Goal: Use online tool/utility: Utilize a website feature to perform a specific function

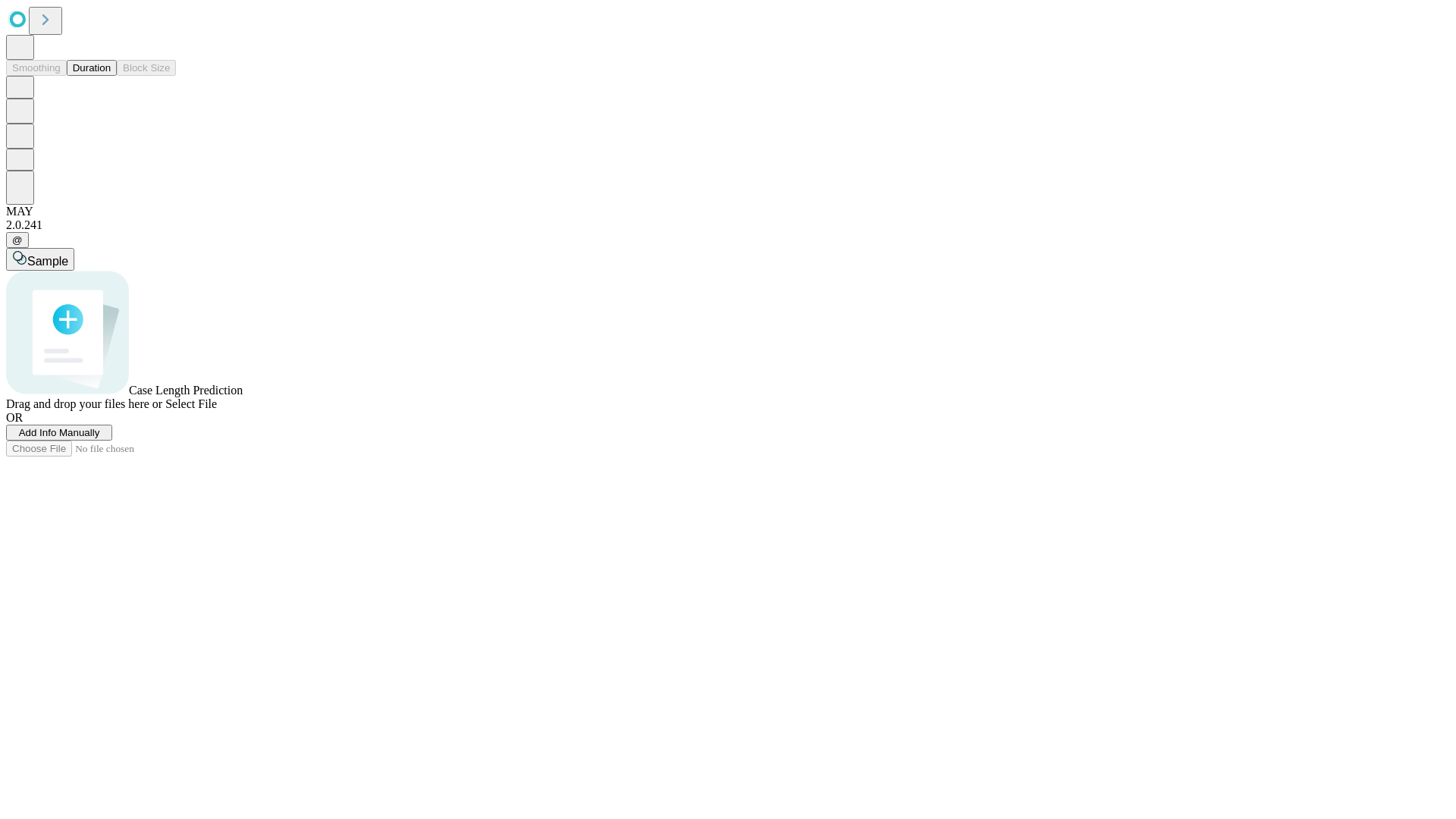
click at [111, 75] on button "Duration" at bounding box center [92, 68] width 50 height 16
click at [100, 438] on span "Add Info Manually" at bounding box center [59, 433] width 81 height 11
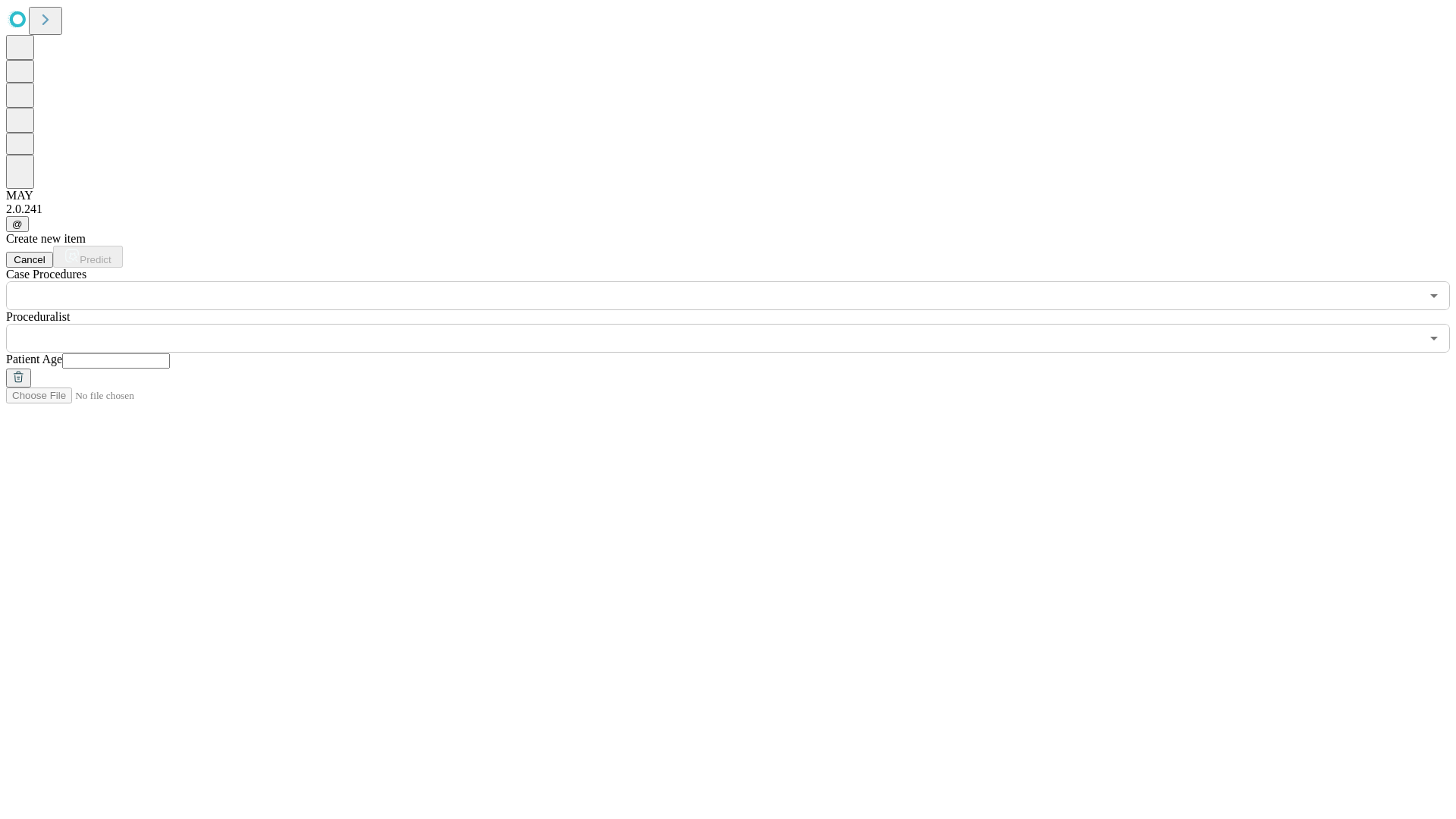
click at [170, 354] on input "text" at bounding box center [116, 361] width 108 height 15
type input "**"
click at [739, 324] on input "text" at bounding box center [712, 338] width 1414 height 29
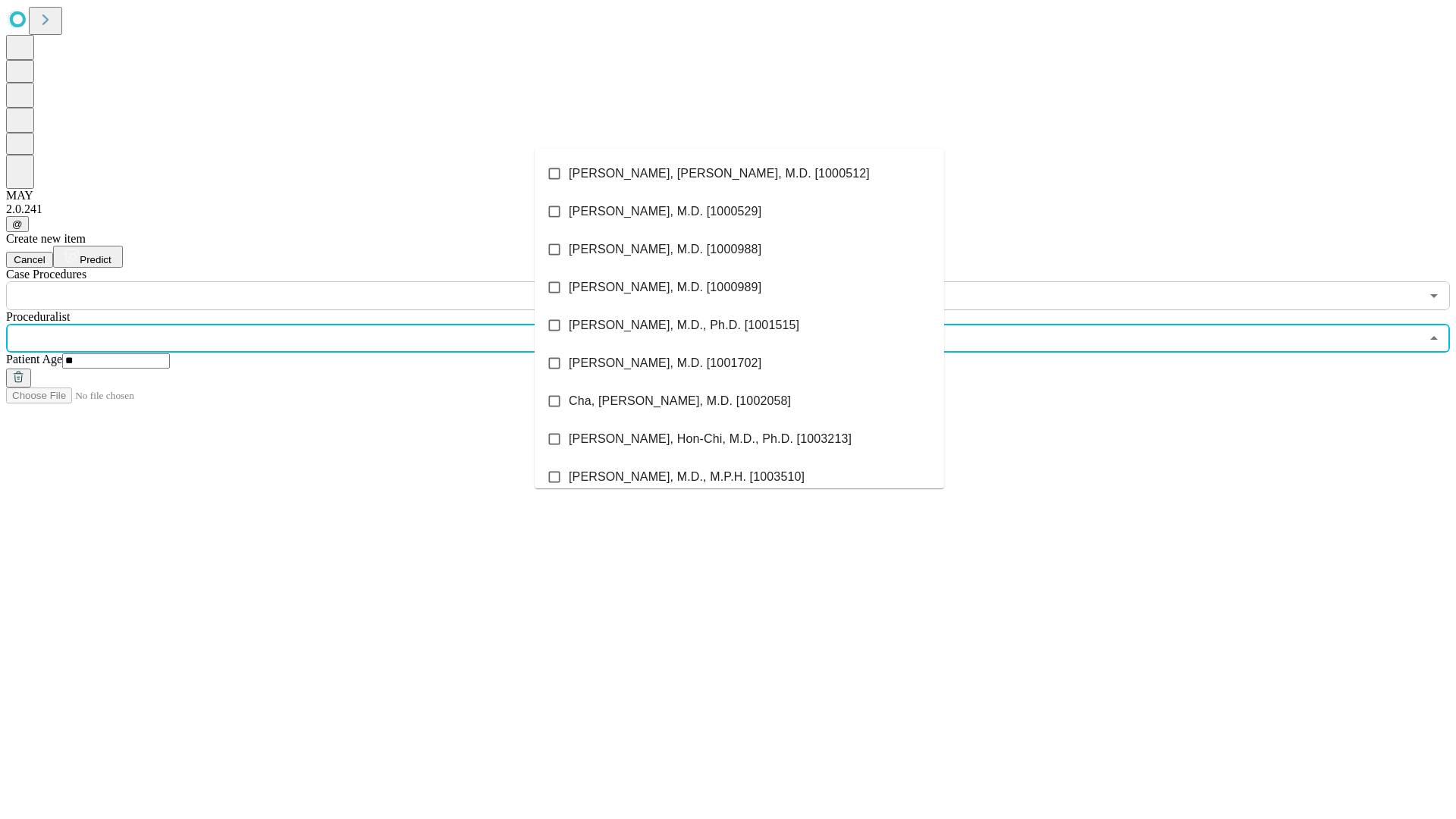
click at [739, 174] on li "[PERSON_NAME], [PERSON_NAME], M.D. [1000512]" at bounding box center [739, 174] width 409 height 38
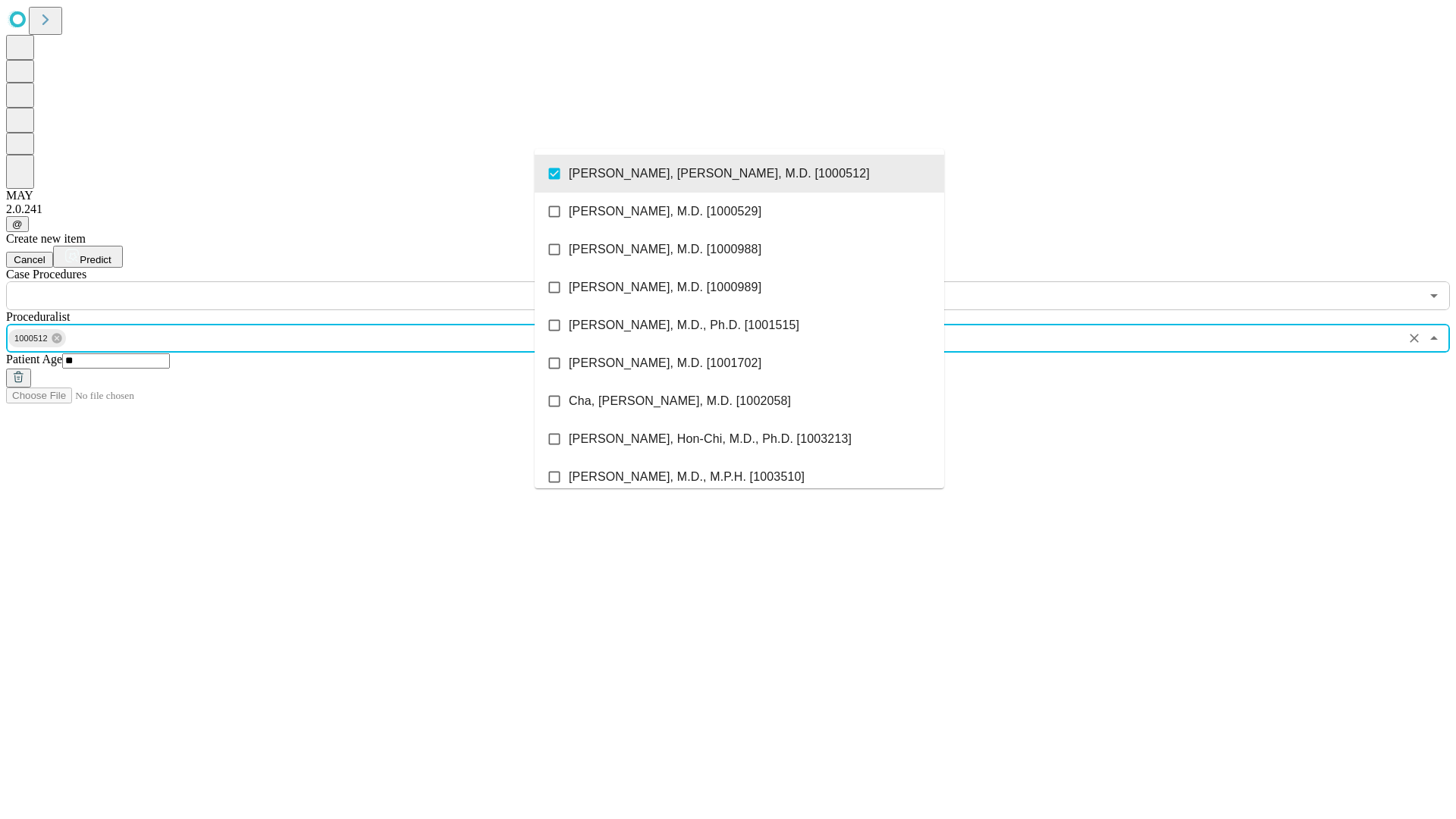
click at [318, 281] on input "text" at bounding box center [712, 295] width 1414 height 29
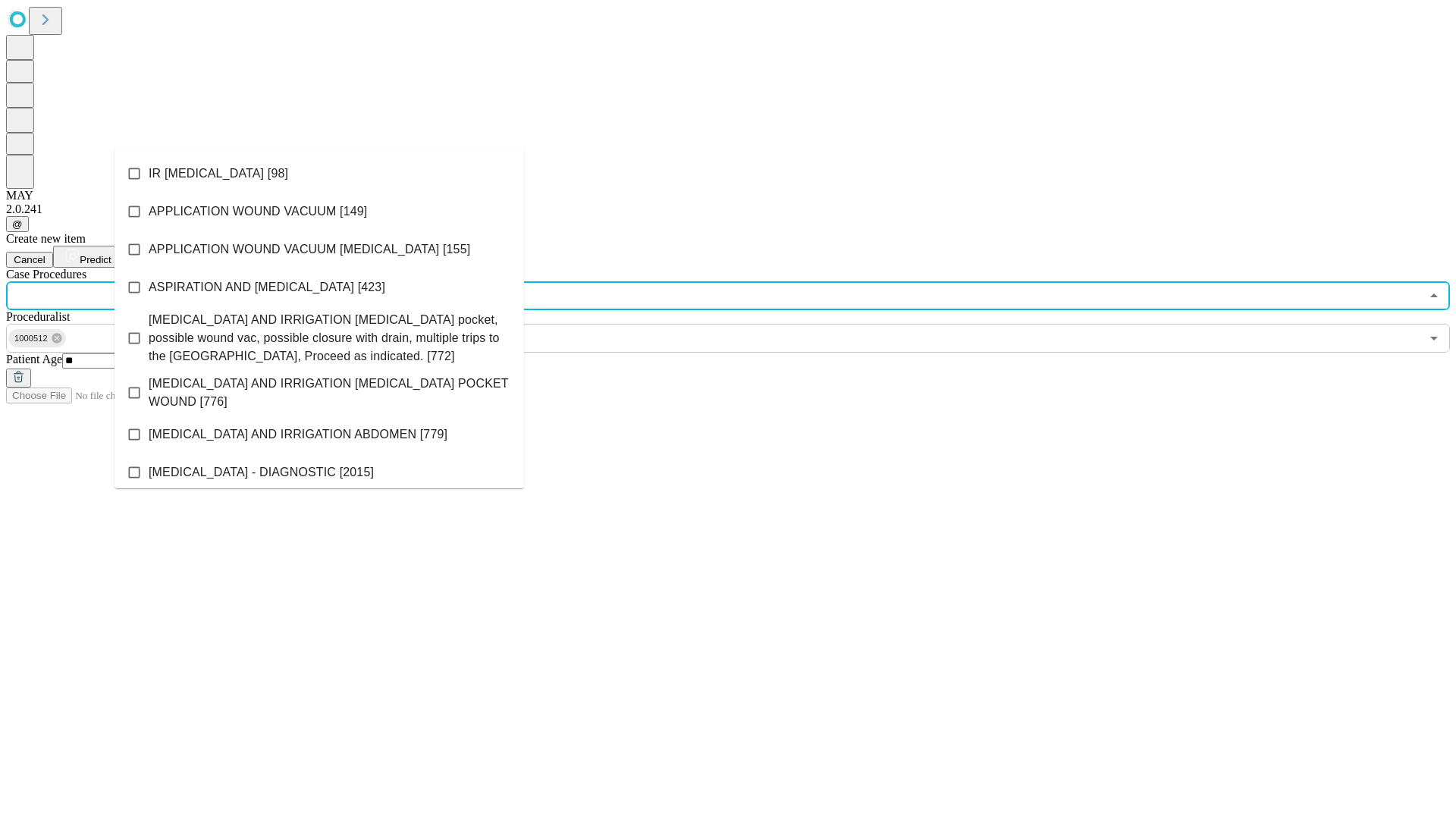
click at [319, 174] on li "IR [MEDICAL_DATA] [98]" at bounding box center [319, 174] width 409 height 38
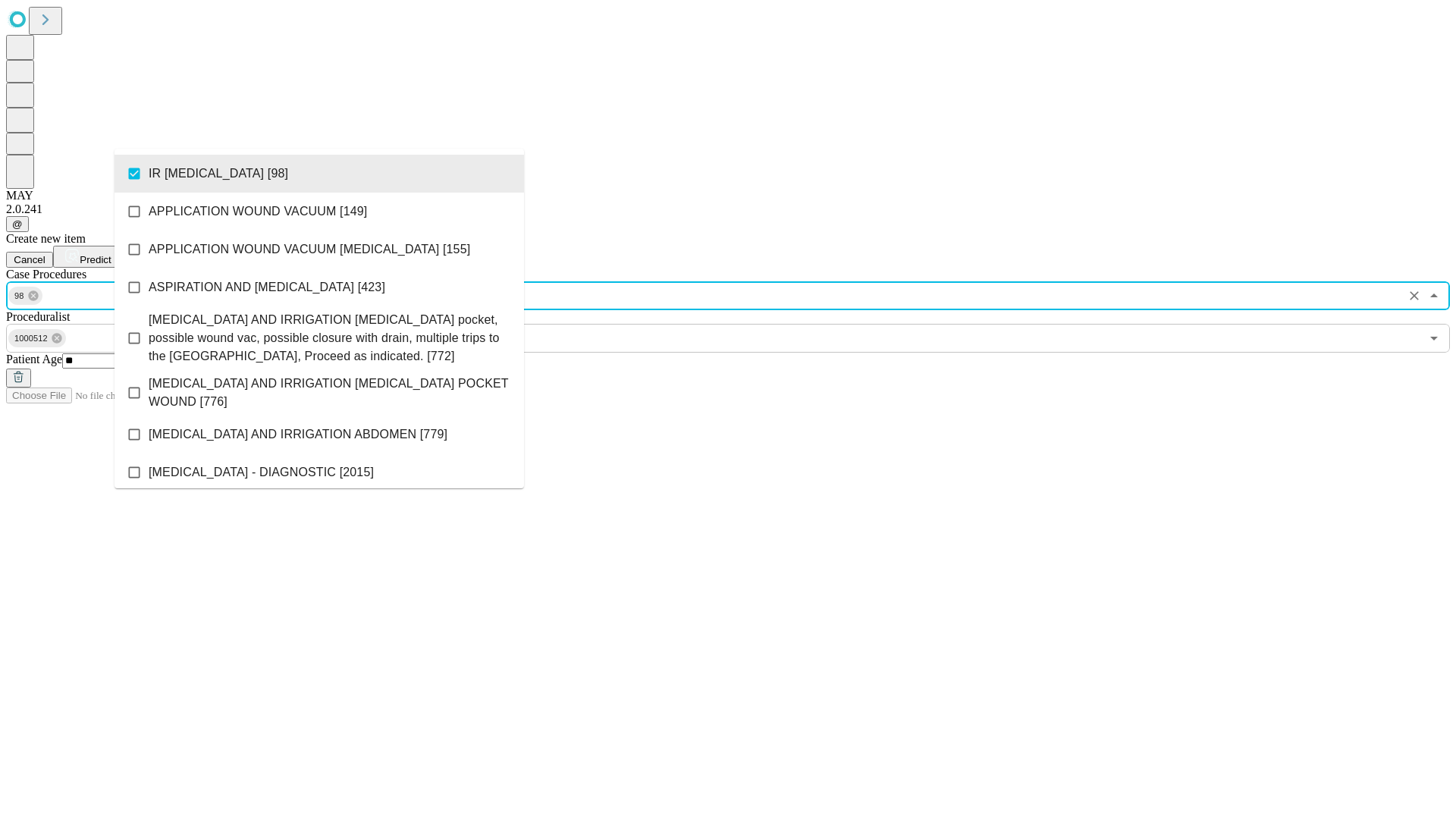
click at [111, 254] on span "Predict" at bounding box center [95, 260] width 32 height 11
